Goal: Transaction & Acquisition: Purchase product/service

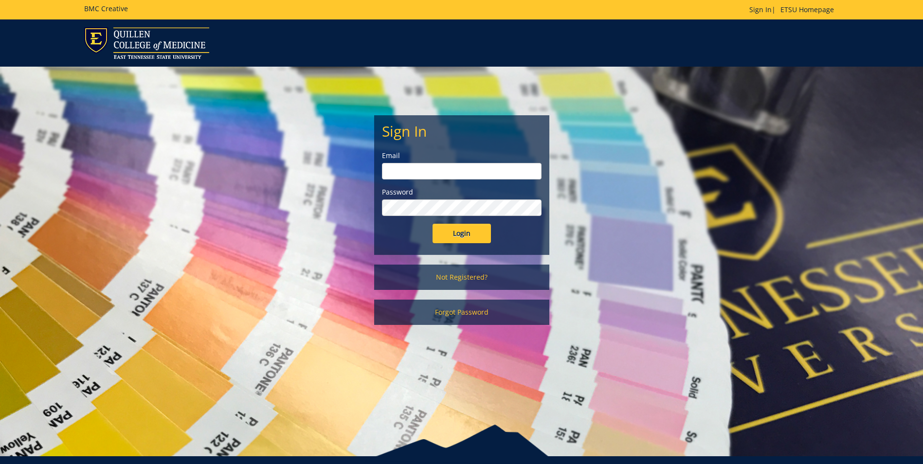
click at [418, 173] on input "email" at bounding box center [462, 171] width 160 height 17
type input "streetdt@etsu.edu"
click at [433, 224] on input "Login" at bounding box center [462, 233] width 58 height 19
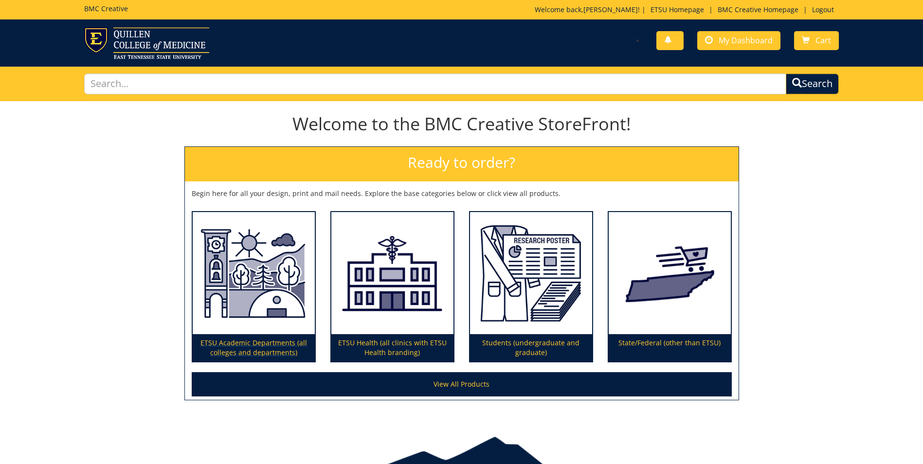
scroll to position [50, 0]
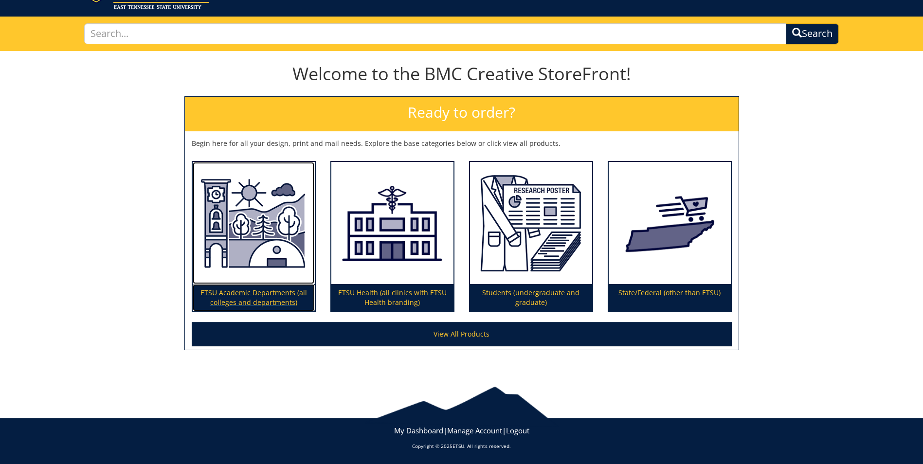
click at [301, 232] on img at bounding box center [254, 223] width 122 height 123
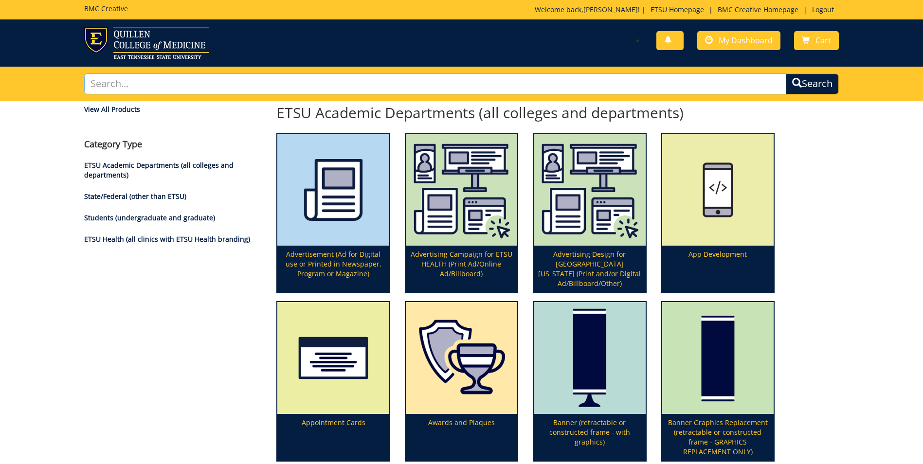
click at [412, 81] on input "text" at bounding box center [435, 84] width 702 height 21
type input "program"
click at [786, 74] on button "Search" at bounding box center [812, 84] width 53 height 21
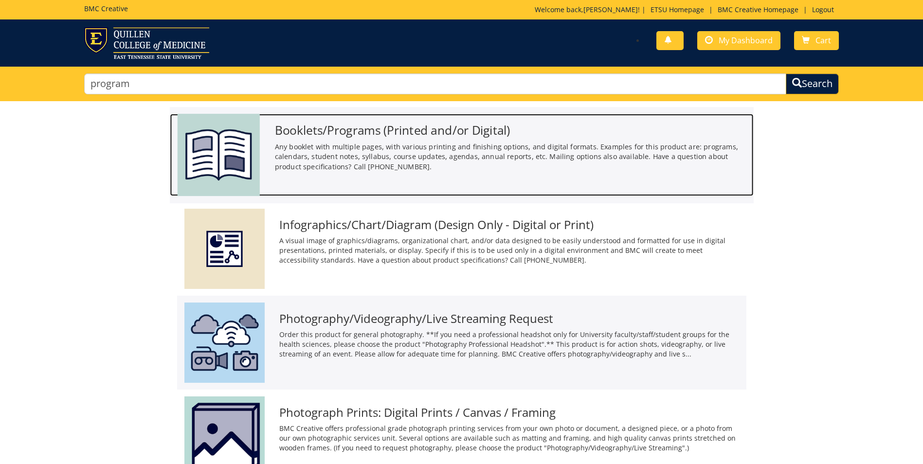
click at [229, 161] on img at bounding box center [218, 155] width 82 height 82
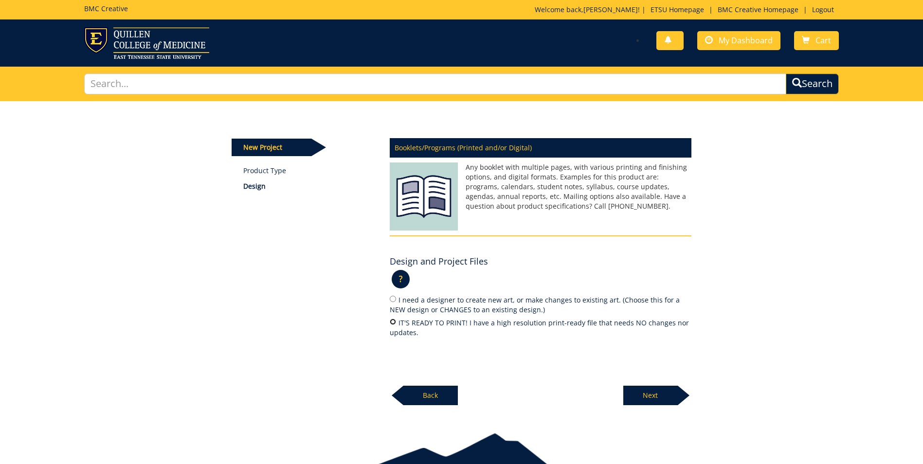
click at [390, 324] on input "IT'S READY TO PRINT! I have a high resolution print-ready file that needs NO ch…" at bounding box center [393, 322] width 6 height 6
radio input "true"
click at [650, 387] on p "Next" at bounding box center [651, 395] width 55 height 19
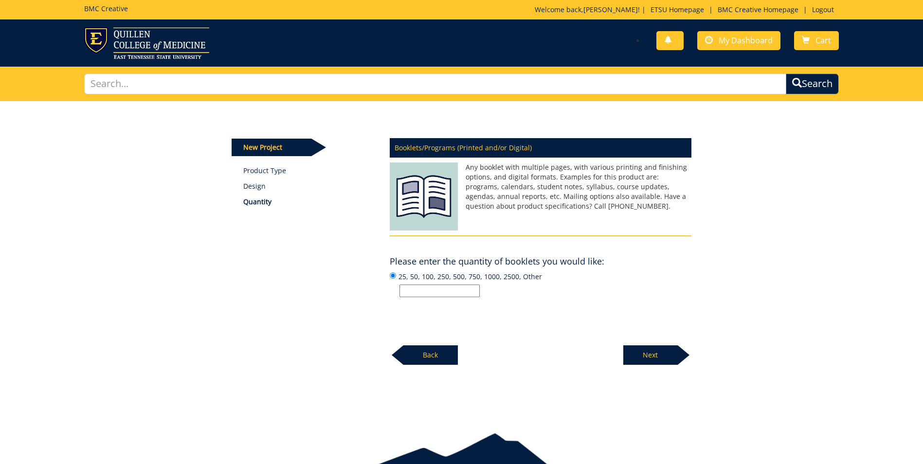
click at [454, 295] on input "25, 50, 100, 250, 500, 750, 1000, 2500, Other" at bounding box center [440, 291] width 80 height 13
type input "100"
click at [629, 355] on p "Next" at bounding box center [651, 355] width 55 height 19
click at [423, 291] on input "Enter the number of pages or "Not Sure":" at bounding box center [440, 291] width 80 height 13
type input "14"
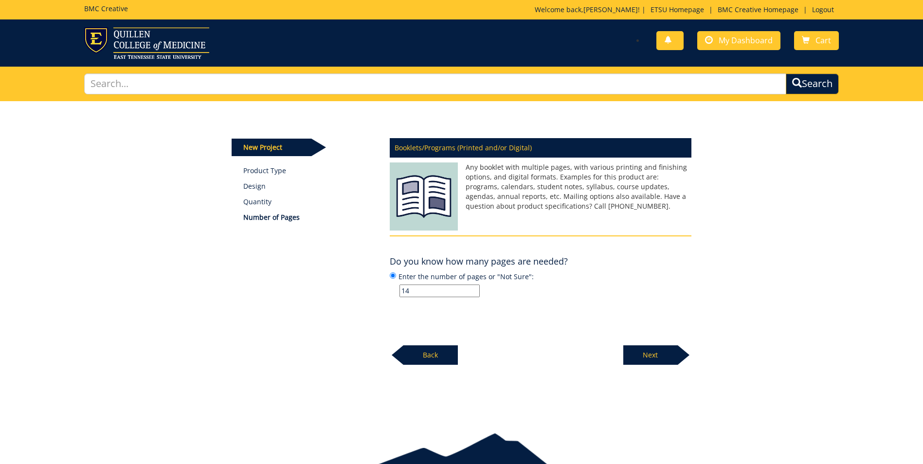
click at [670, 351] on p "Next" at bounding box center [651, 355] width 55 height 19
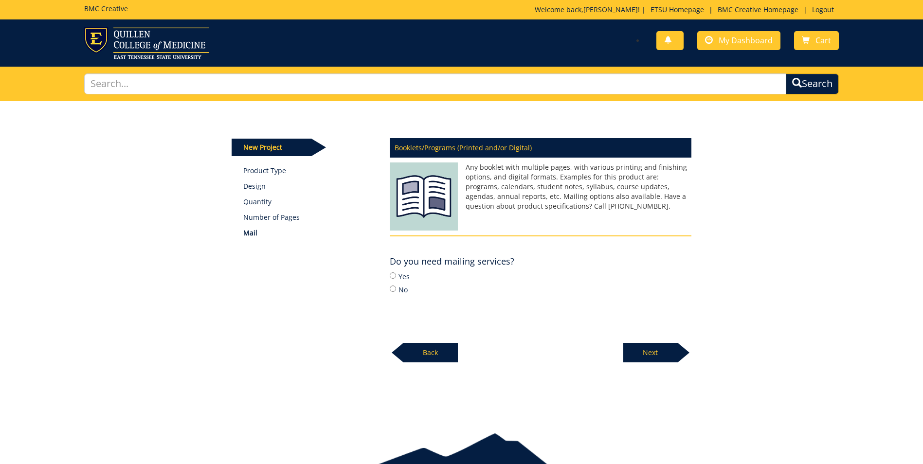
click at [399, 294] on label "No" at bounding box center [541, 289] width 302 height 11
click at [396, 292] on input "No" at bounding box center [393, 289] width 6 height 6
radio input "true"
click at [675, 360] on p "Next" at bounding box center [651, 352] width 55 height 19
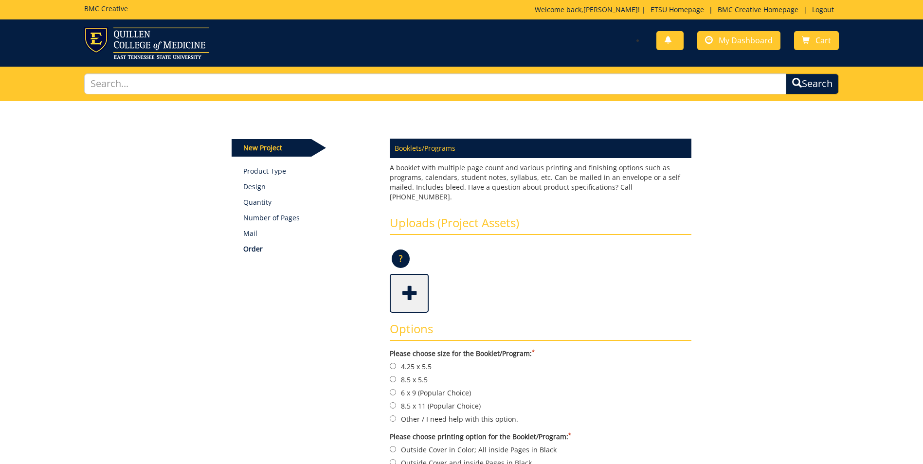
click at [410, 292] on span at bounding box center [410, 293] width 39 height 34
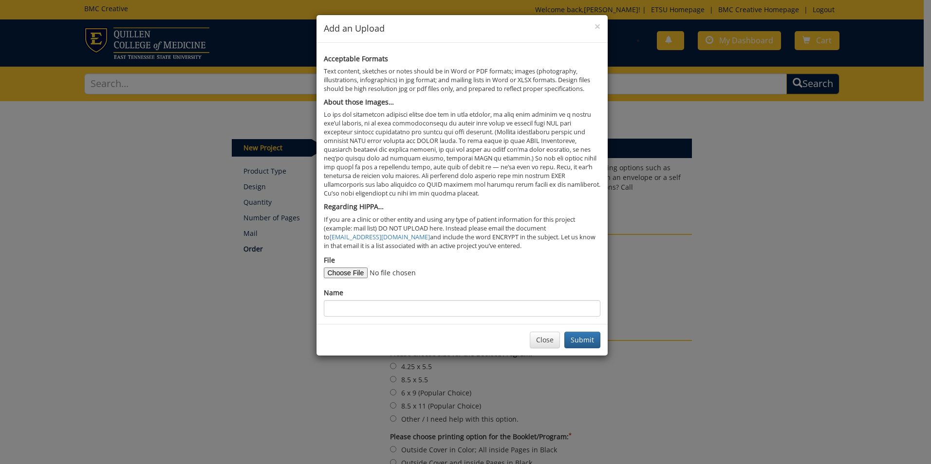
click at [343, 266] on div "File" at bounding box center [462, 267] width 276 height 23
click at [347, 270] on input "File" at bounding box center [390, 273] width 132 height 11
type input "C:\fakepath\V2 IDENTITY PROOF - DO NOT PRINT HoF 2025 Program.pdf"
click at [396, 312] on input "Name" at bounding box center [462, 308] width 276 height 17
paste input "V2 IDENTITY PROOF - DO NOT PRINT HoF 2025 Program"
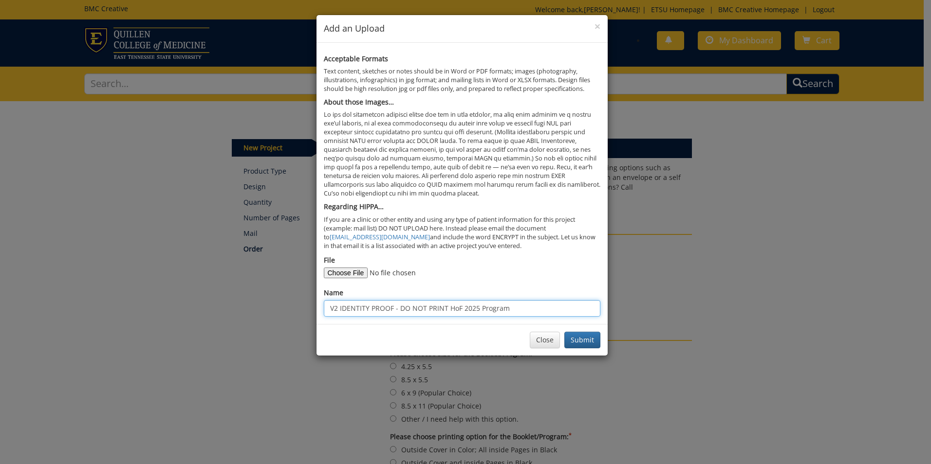
drag, startPoint x: 339, startPoint y: 308, endPoint x: 302, endPoint y: 313, distance: 37.5
click at [302, 313] on div "× Add an Upload Acceptable Formats Text content, sketches or notes should be in…" at bounding box center [465, 232] width 931 height 464
type input "IDENTITY PROOF - DO NOT PRINT HoF 2025 Program"
click at [575, 334] on button "Submit" at bounding box center [582, 340] width 36 height 17
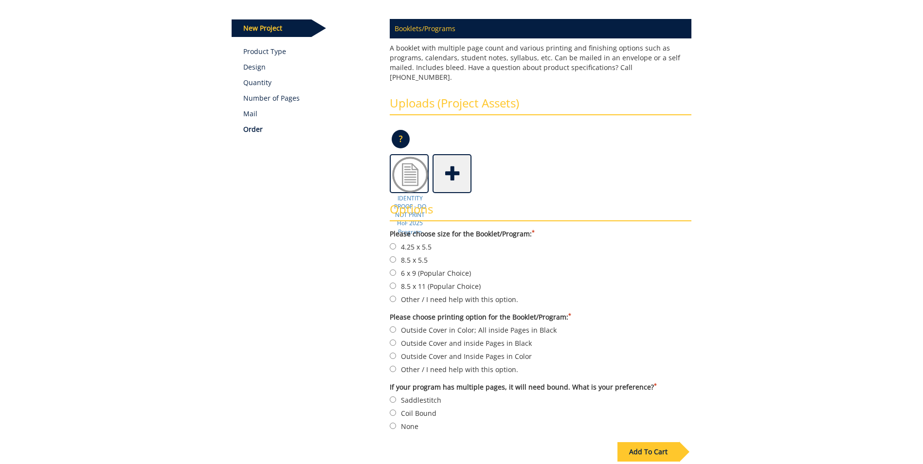
scroll to position [120, 0]
click at [406, 267] on label "6 x 9 (Popular Choice)" at bounding box center [541, 272] width 302 height 11
click at [396, 269] on input "6 x 9 (Popular Choice)" at bounding box center [393, 272] width 6 height 6
radio input "true"
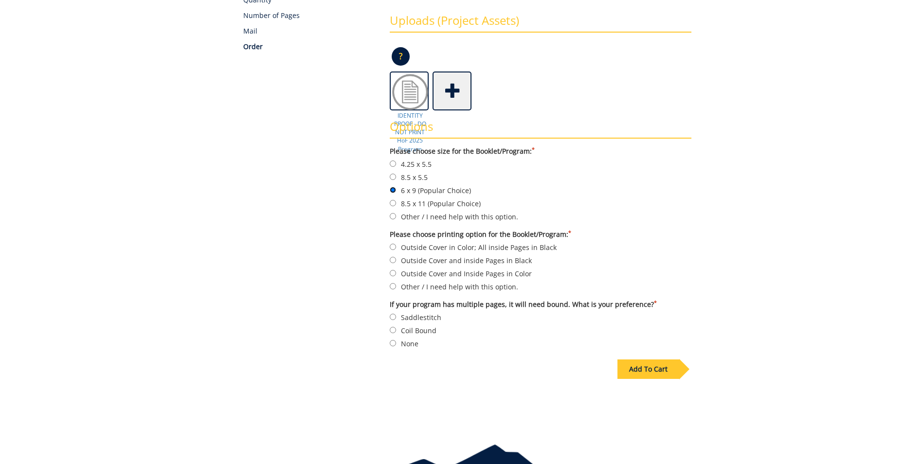
scroll to position [206, 0]
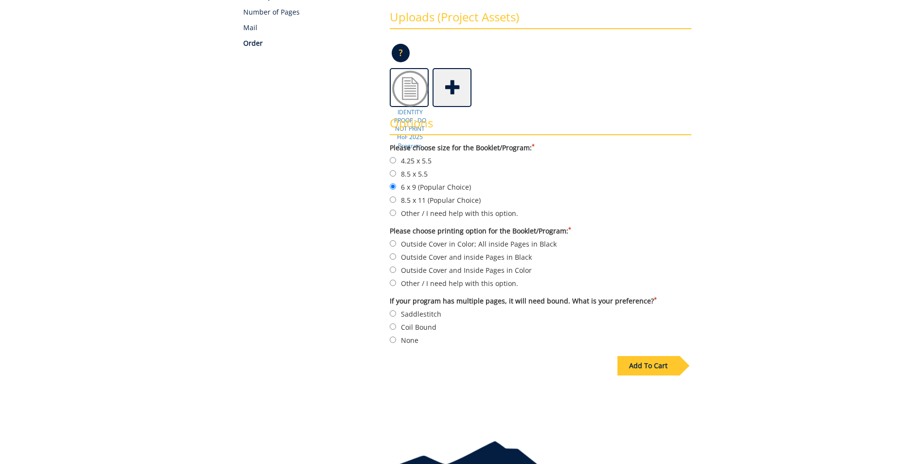
click at [412, 265] on label "Outside Cover and Inside Pages in Color" at bounding box center [541, 270] width 302 height 11
click at [396, 267] on input "Outside Cover and Inside Pages in Color" at bounding box center [393, 270] width 6 height 6
radio input "true"
click at [424, 309] on label "Saddlestitch" at bounding box center [541, 314] width 302 height 11
click at [396, 311] on input "Saddlestitch" at bounding box center [393, 314] width 6 height 6
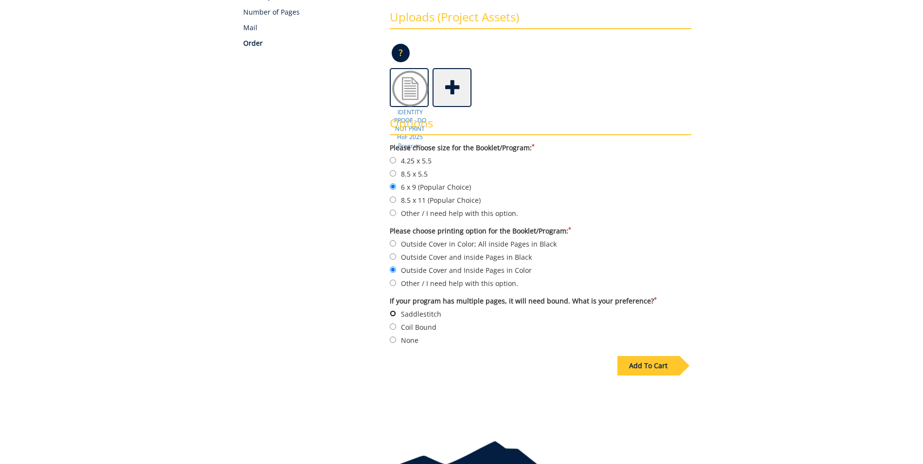
radio input "true"
click at [643, 357] on div "Add To Cart" at bounding box center [649, 365] width 62 height 19
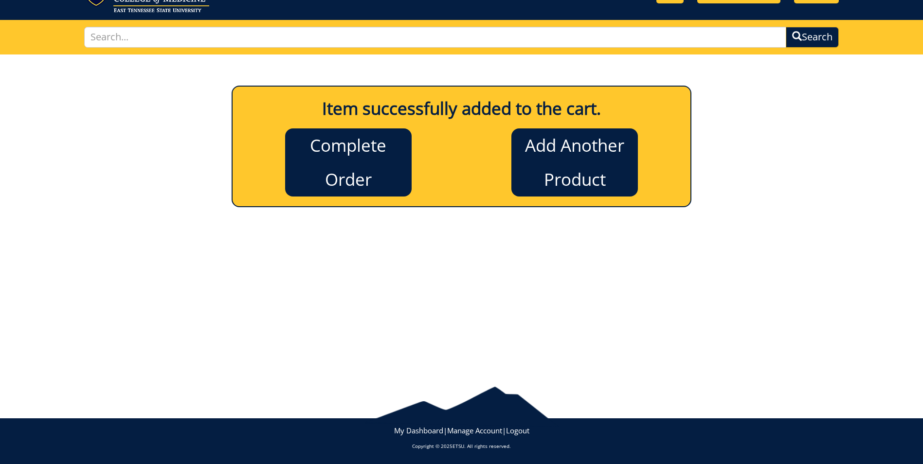
scroll to position [47, 0]
click at [356, 154] on link "Complete Order" at bounding box center [348, 163] width 127 height 68
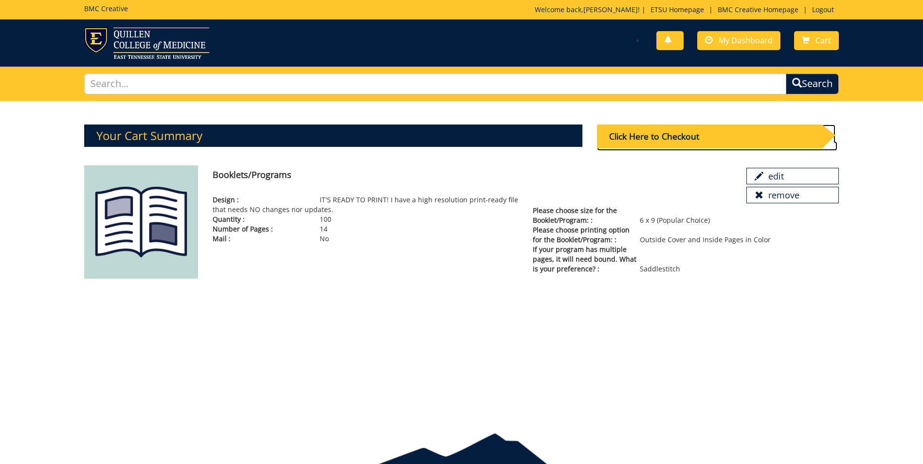
click at [648, 145] on div "Click Here to Checkout" at bounding box center [709, 137] width 225 height 24
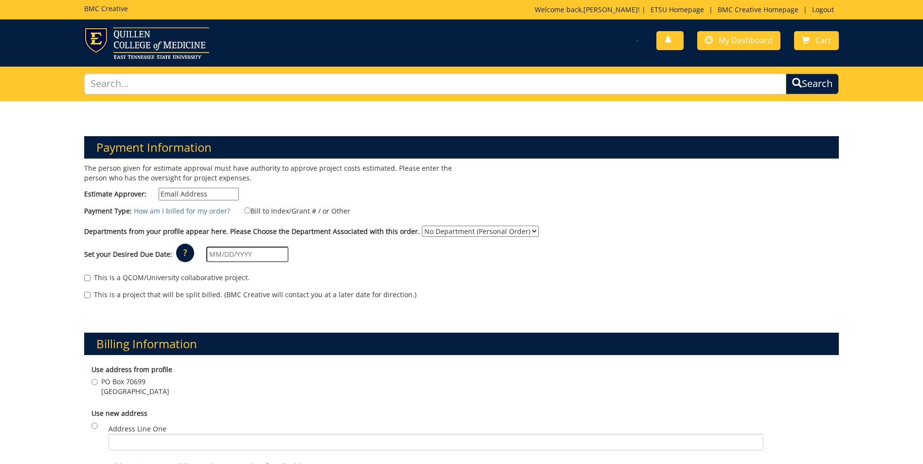
click at [213, 196] on input "Estimate Approver:" at bounding box center [199, 194] width 80 height 13
type input "[EMAIL_ADDRESS][DOMAIN_NAME]"
click at [245, 210] on input "Bill to Index/Grant # / or Other" at bounding box center [247, 210] width 6 height 6
radio input "true"
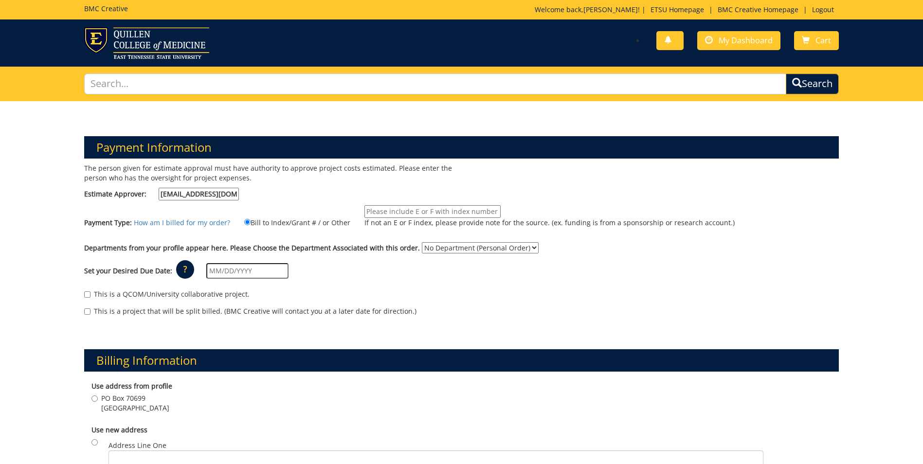
click at [390, 210] on input "If not an E or F index, please provide note for the source. (ex. funding is fro…" at bounding box center [433, 211] width 136 height 13
type input "TBD"
click at [428, 247] on select "No Department (Personal Order) Business and Technology (CBT)" at bounding box center [480, 247] width 117 height 11
select select "33"
click at [422, 242] on select "No Department (Personal Order) Business and Technology (CBT)" at bounding box center [480, 247] width 117 height 11
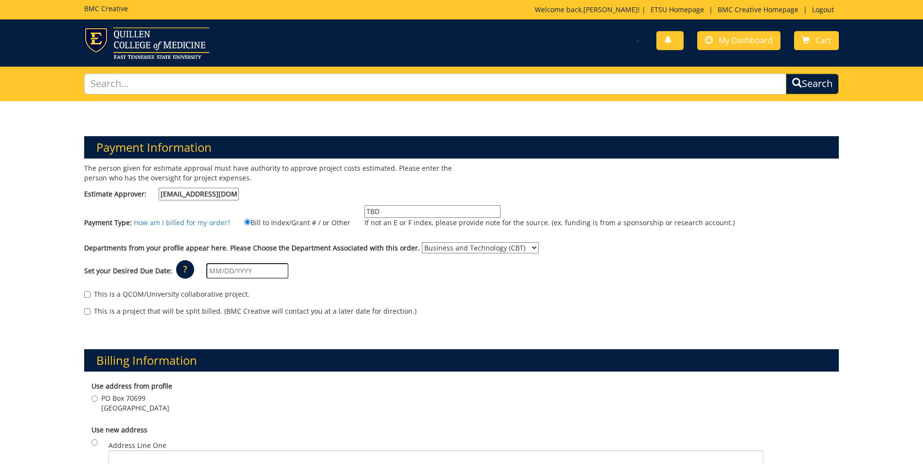
click at [213, 269] on input "text" at bounding box center [247, 271] width 82 height 16
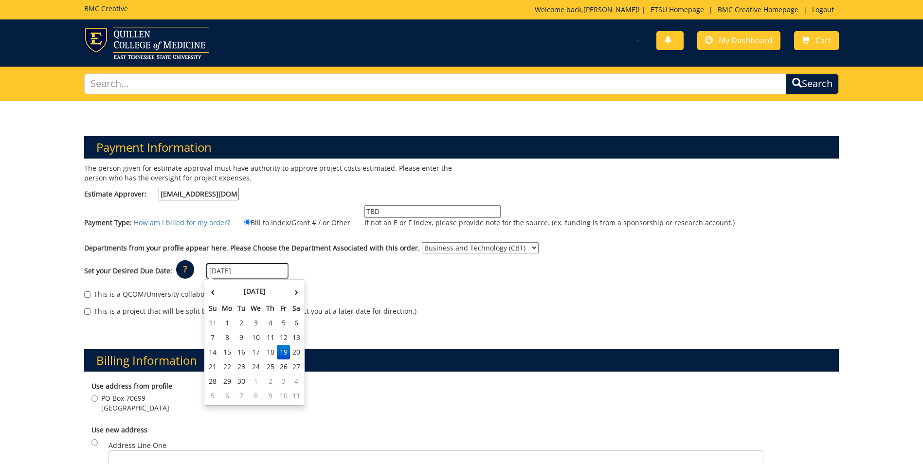
type input "[DATE]"
click at [369, 271] on div "Set your Desired Due Date: ? × How long will my project take to finish? : Pleas…" at bounding box center [462, 271] width 770 height 27
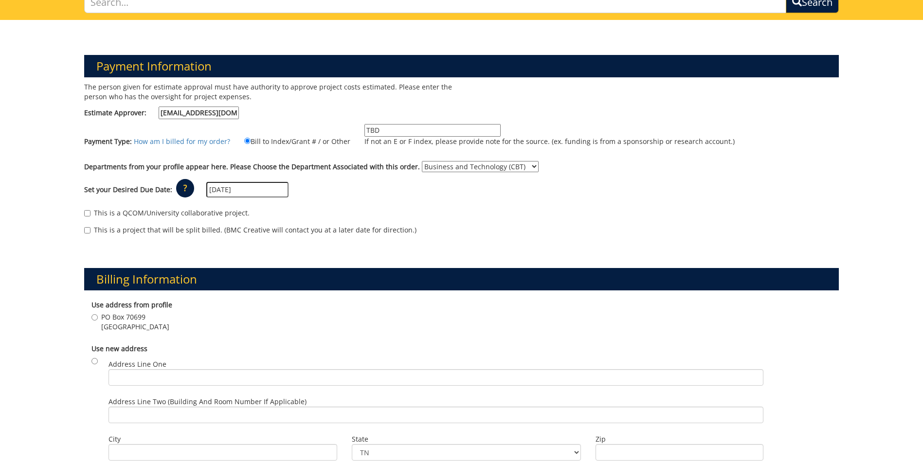
scroll to position [82, 0]
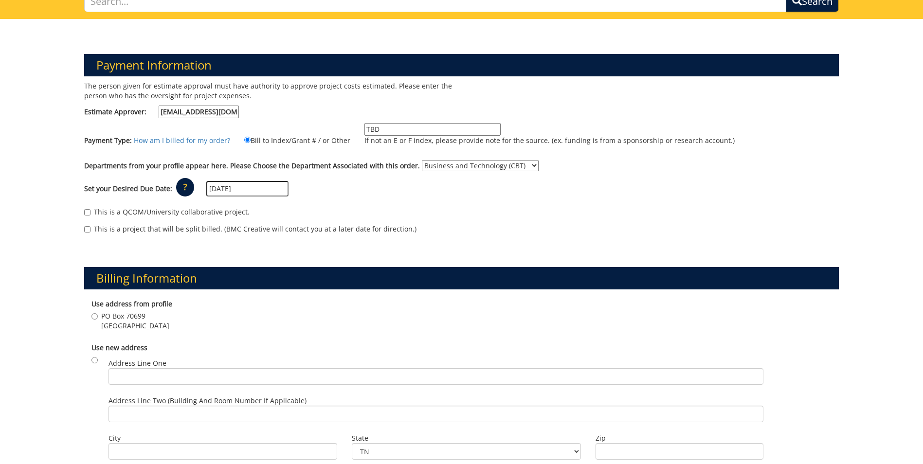
click at [111, 318] on span "PO Box 70699" at bounding box center [135, 317] width 68 height 10
click at [98, 318] on input "PO Box 70699 [GEOGRAPHIC_DATA]" at bounding box center [95, 316] width 6 height 6
radio input "true"
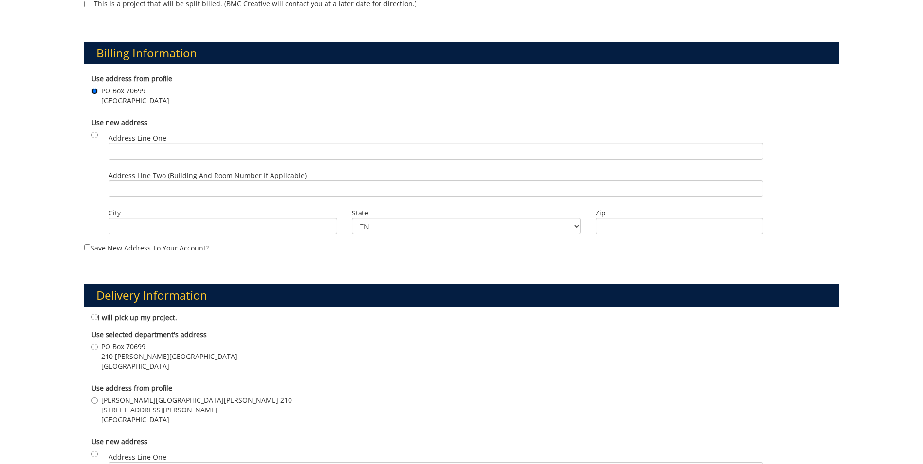
scroll to position [327, 0]
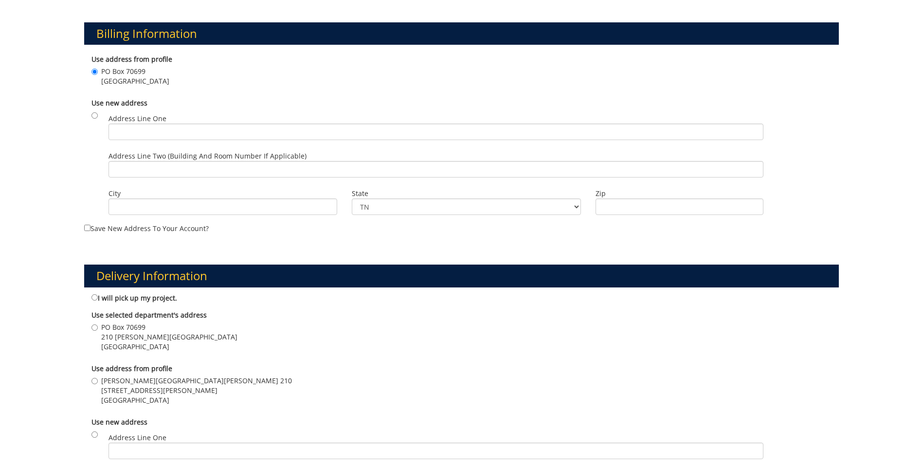
click at [92, 386] on label "[PERSON_NAME][GEOGRAPHIC_DATA][PERSON_NAME] [STREET_ADDRESS][PERSON_NAME]" at bounding box center [192, 390] width 201 height 29
click at [92, 385] on input "[PERSON_NAME][GEOGRAPHIC_DATA][PERSON_NAME] [STREET_ADDRESS][PERSON_NAME]" at bounding box center [95, 381] width 6 height 6
radio input "true"
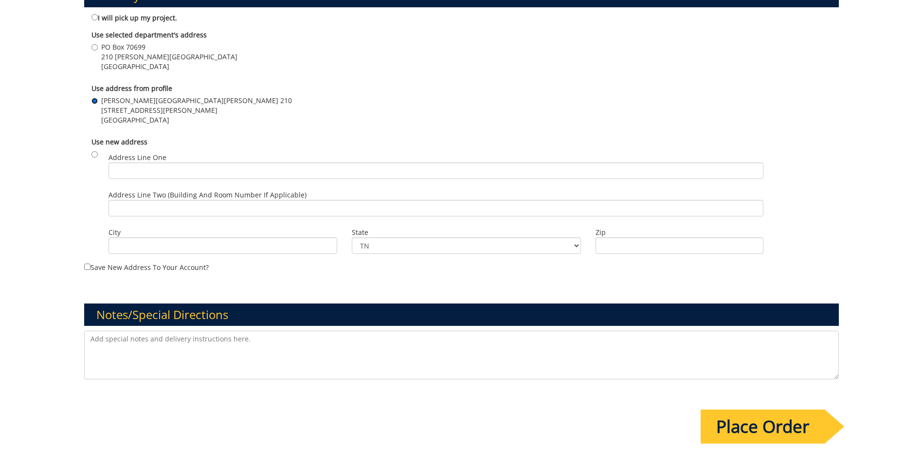
scroll to position [608, 0]
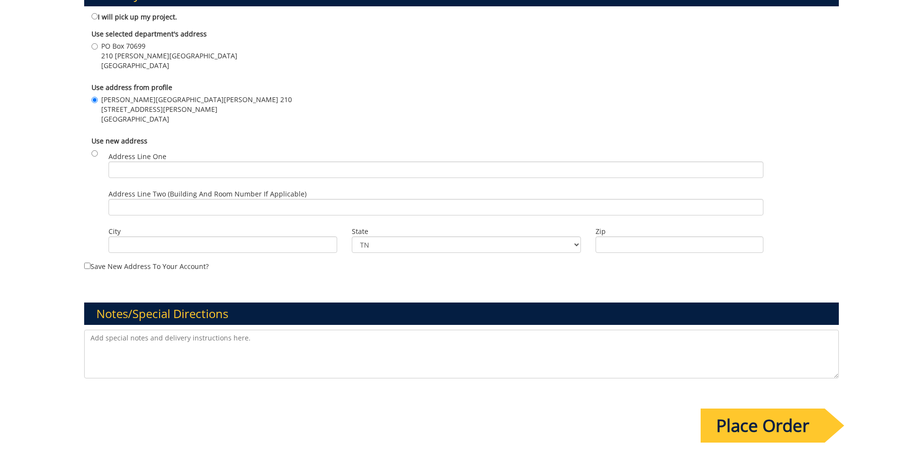
click at [125, 349] on textarea at bounding box center [461, 354] width 755 height 49
type textarea "I"
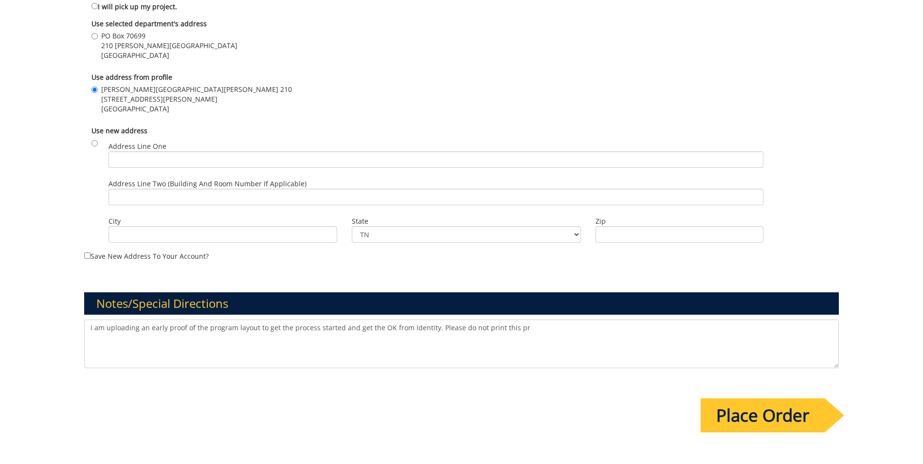
scroll to position [621, 0]
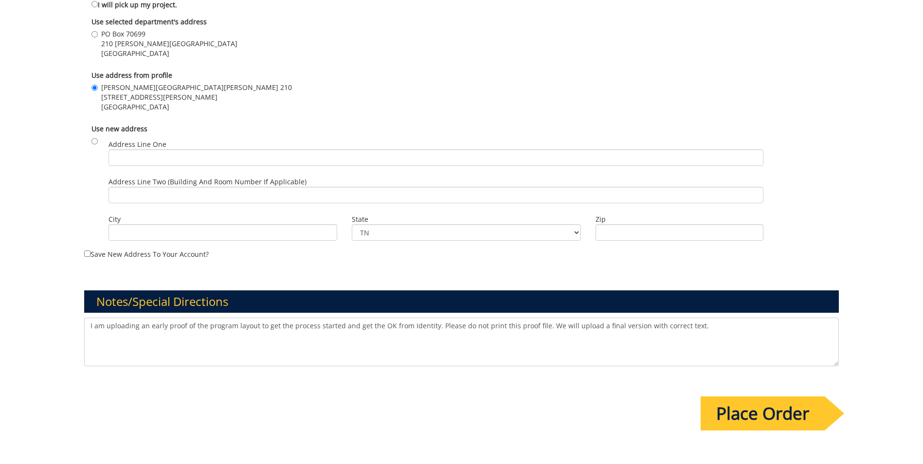
type textarea "I am uploading an early proof of the program layout to get the process started …"
click at [751, 417] on input "Place Order" at bounding box center [763, 414] width 124 height 34
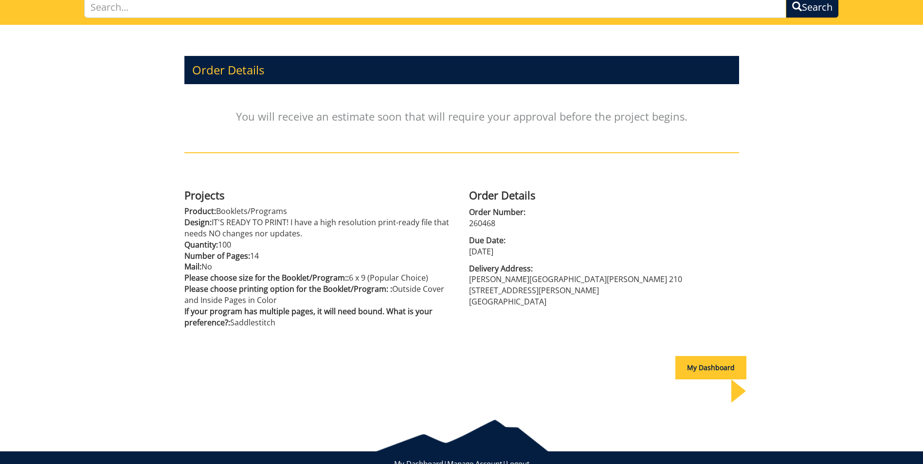
scroll to position [86, 0]
